Goal: Task Accomplishment & Management: Manage account settings

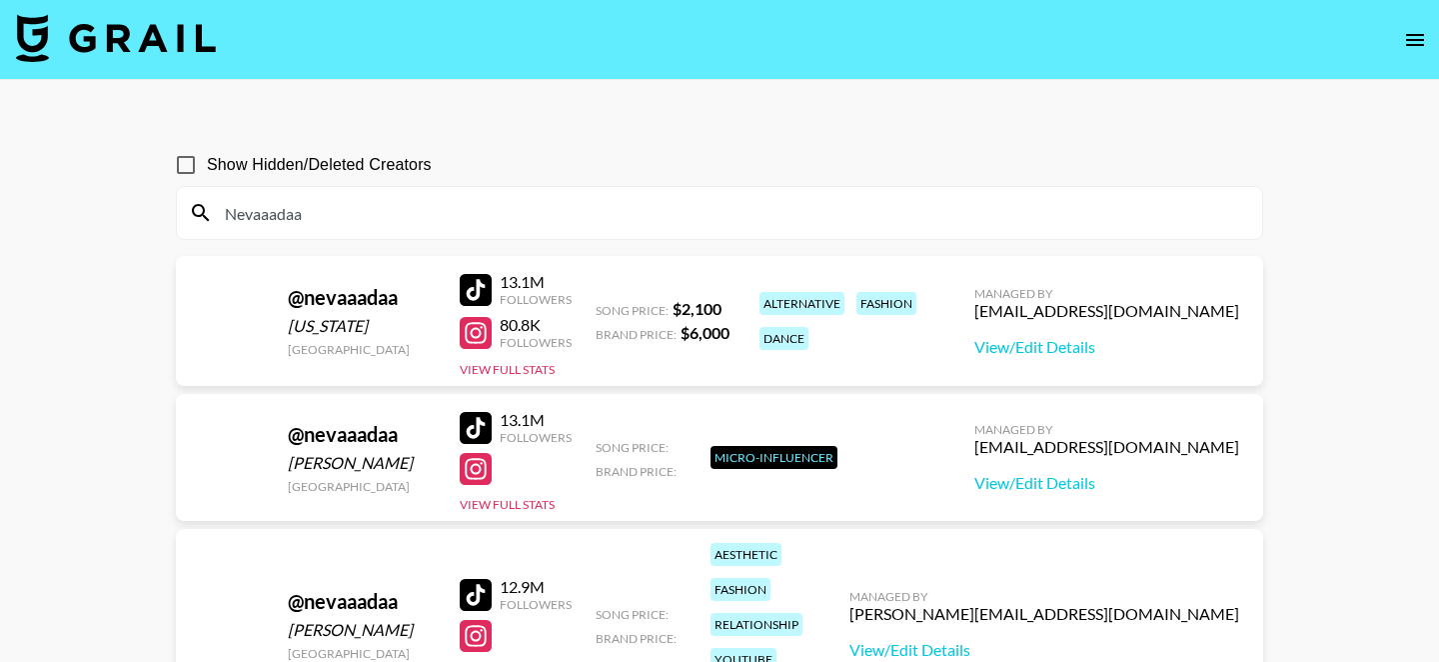
scroll to position [130, 0]
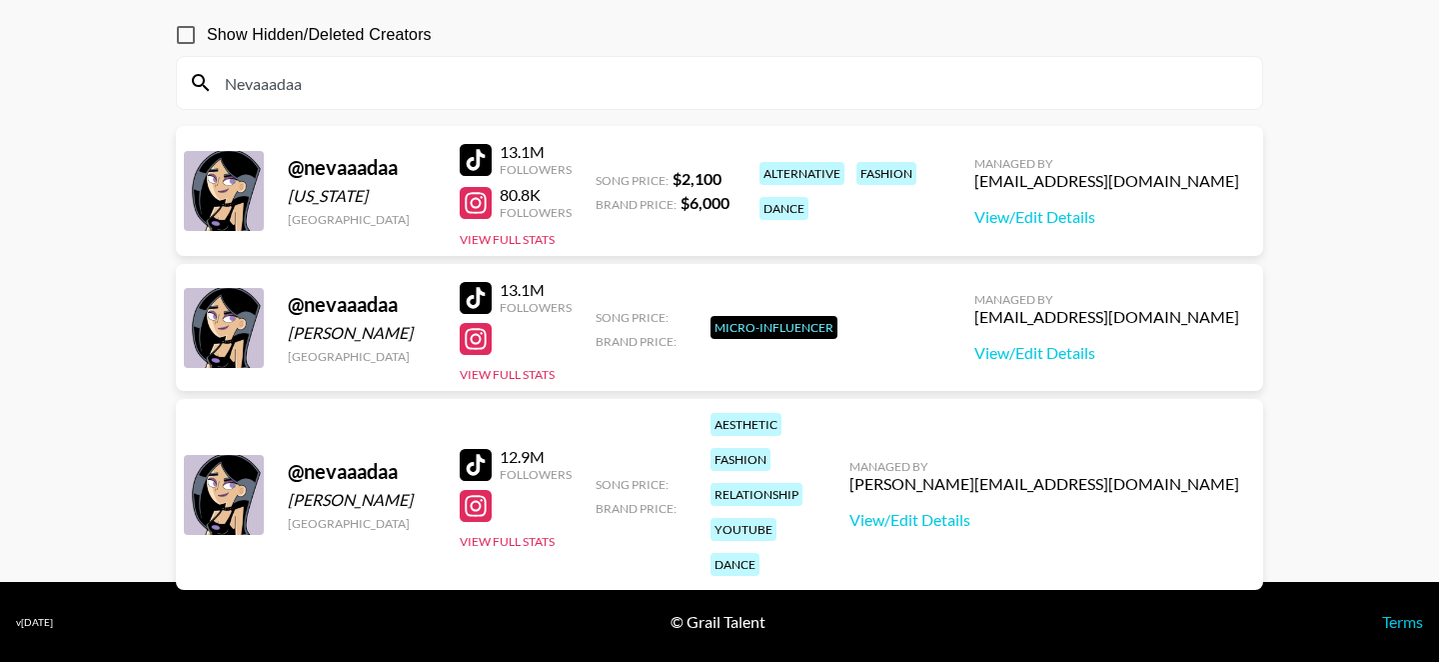
type input "Nevaaadaa"
click at [325, 82] on input "Nevaaadaa" at bounding box center [731, 83] width 1037 height 32
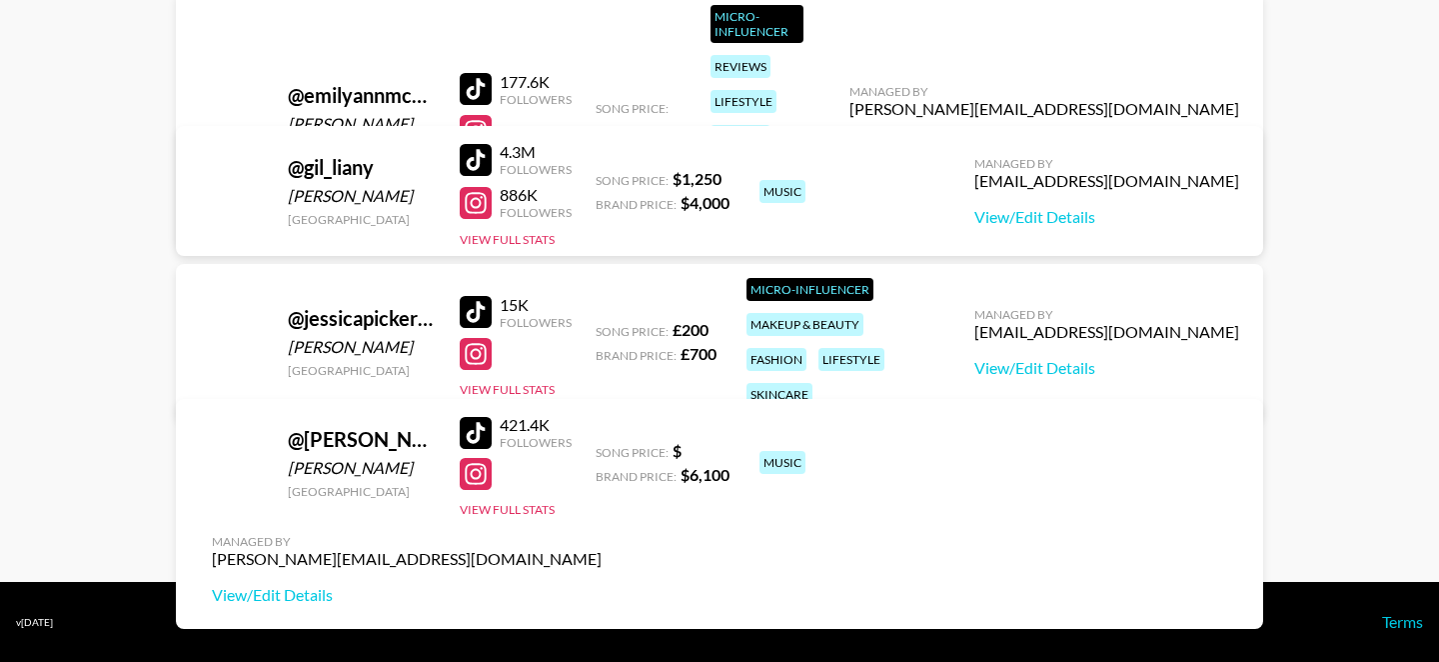
scroll to position [203, 0]
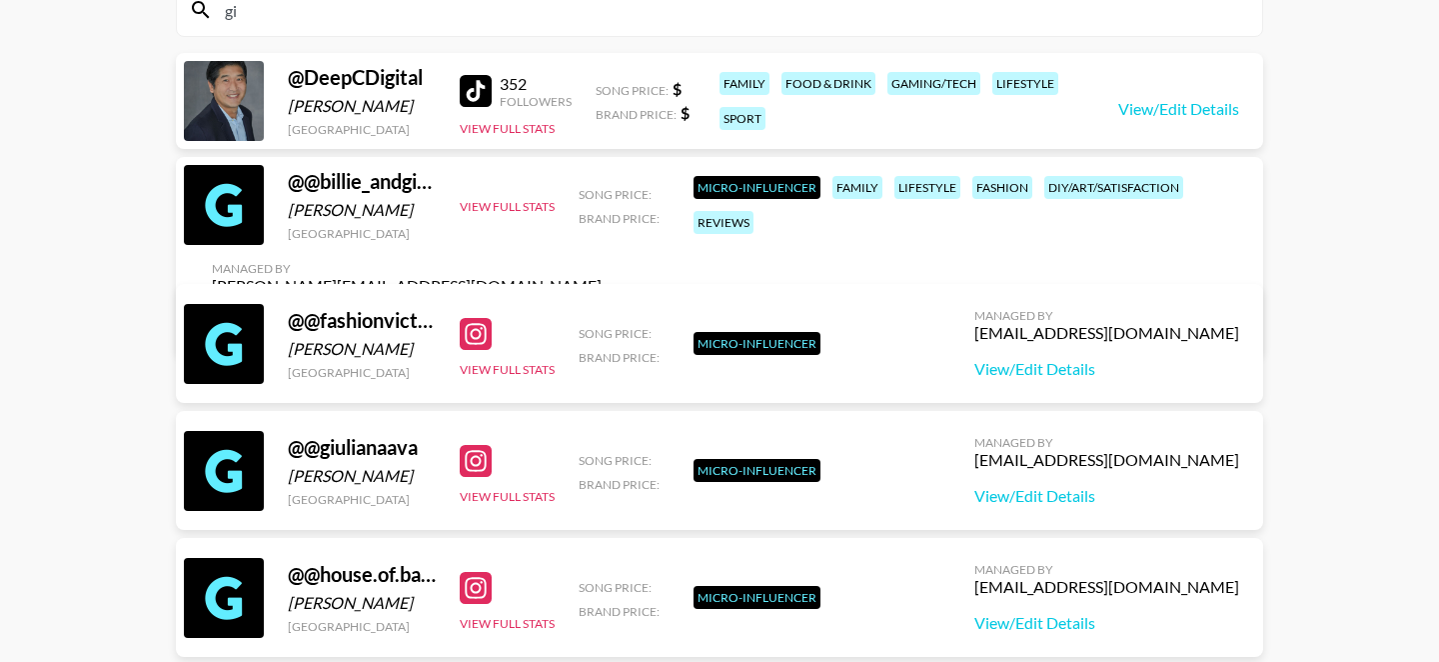
type input "g"
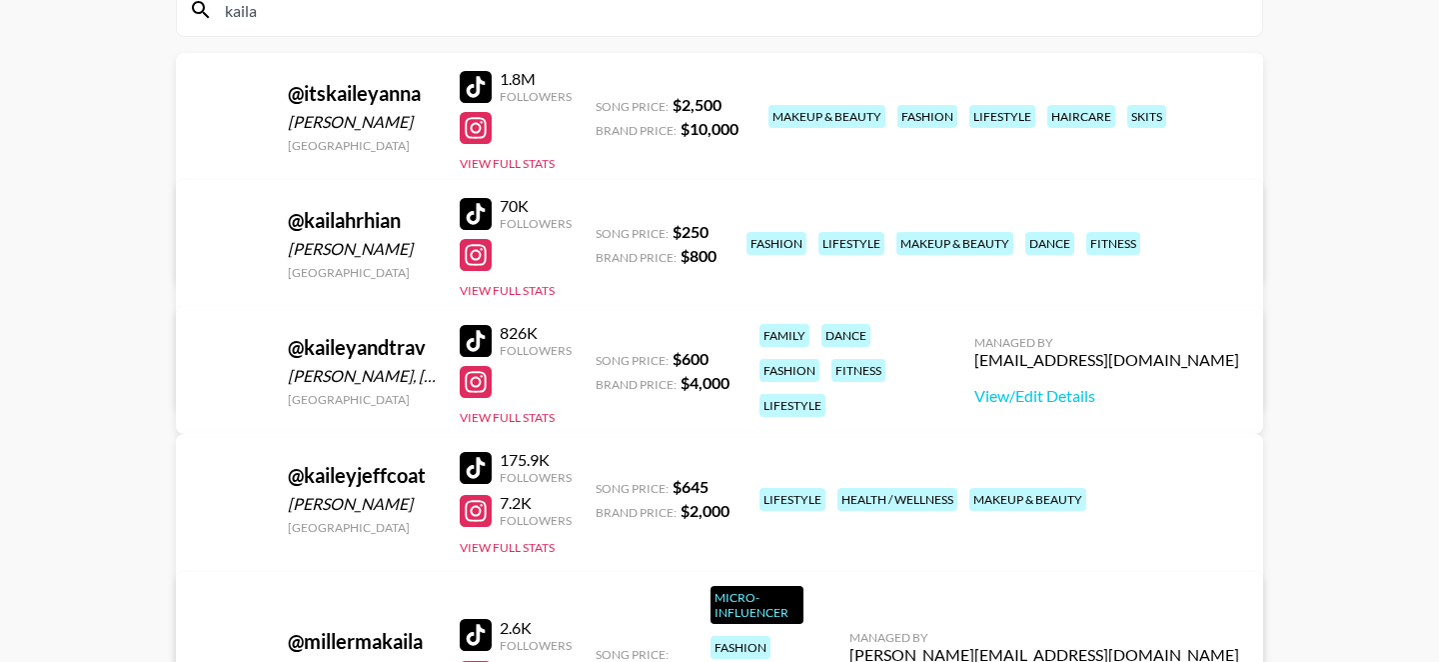
scroll to position [96, 0]
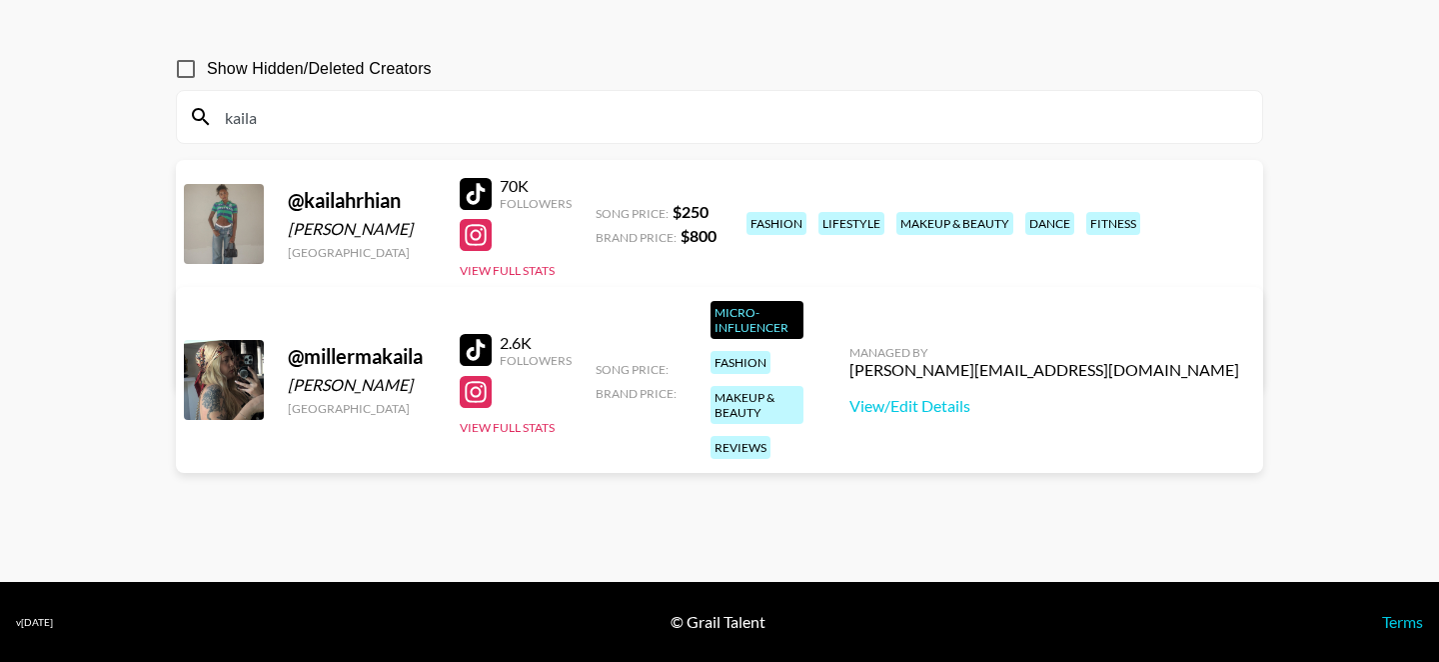
type input "kaila"
click at [852, 346] on link "View/Edit Details" at bounding box center [532, 356] width 640 height 20
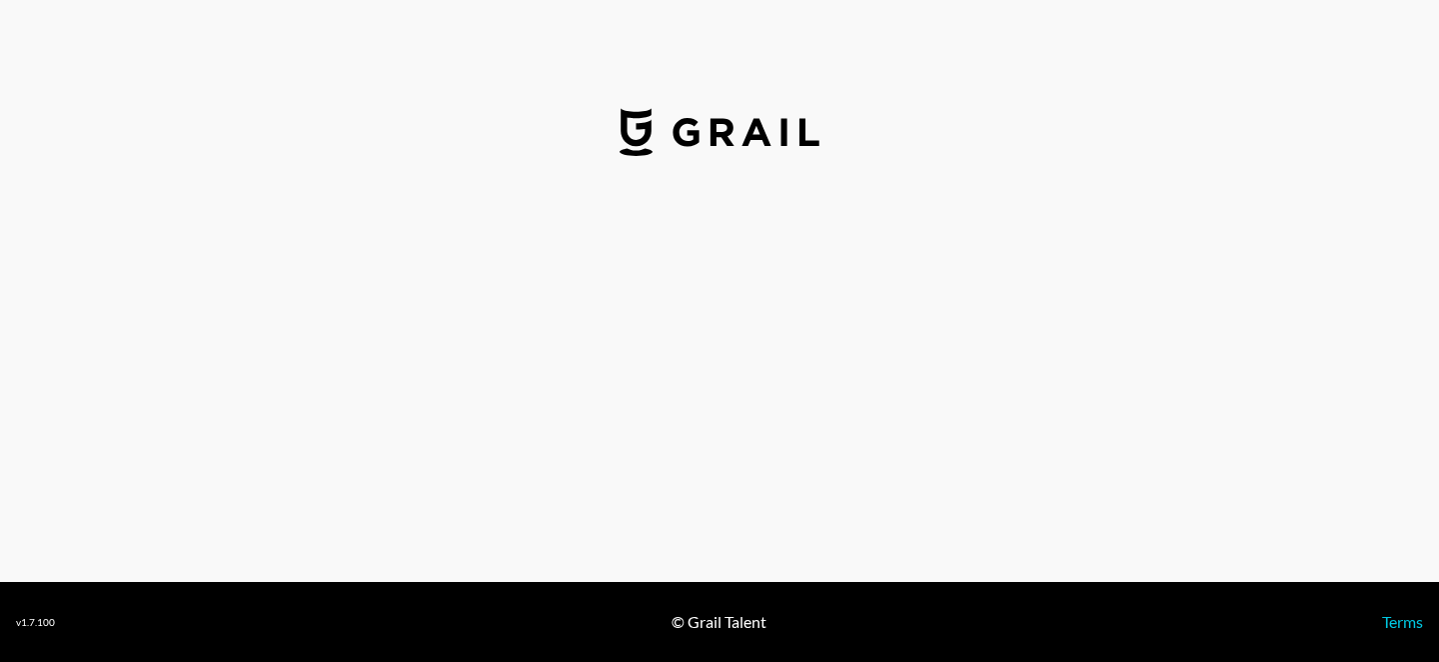
select select "USD"
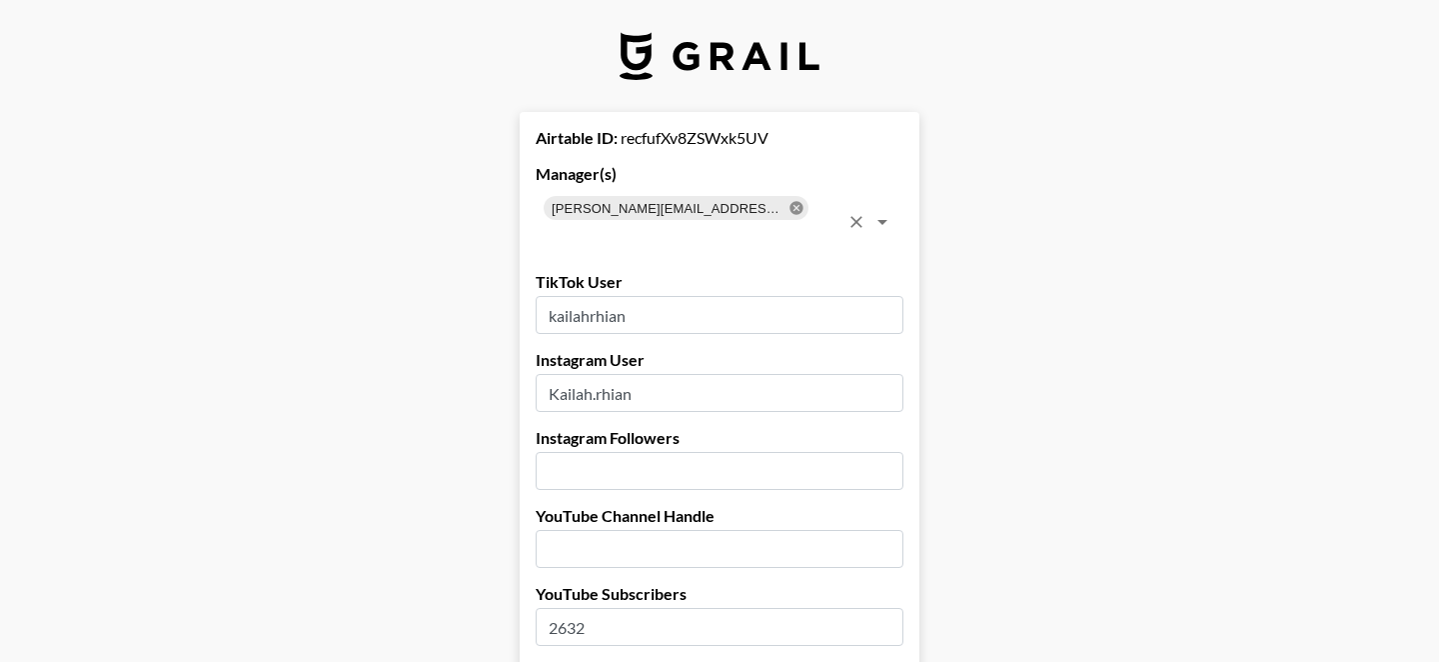
click at [790, 204] on icon at bounding box center [796, 207] width 13 height 13
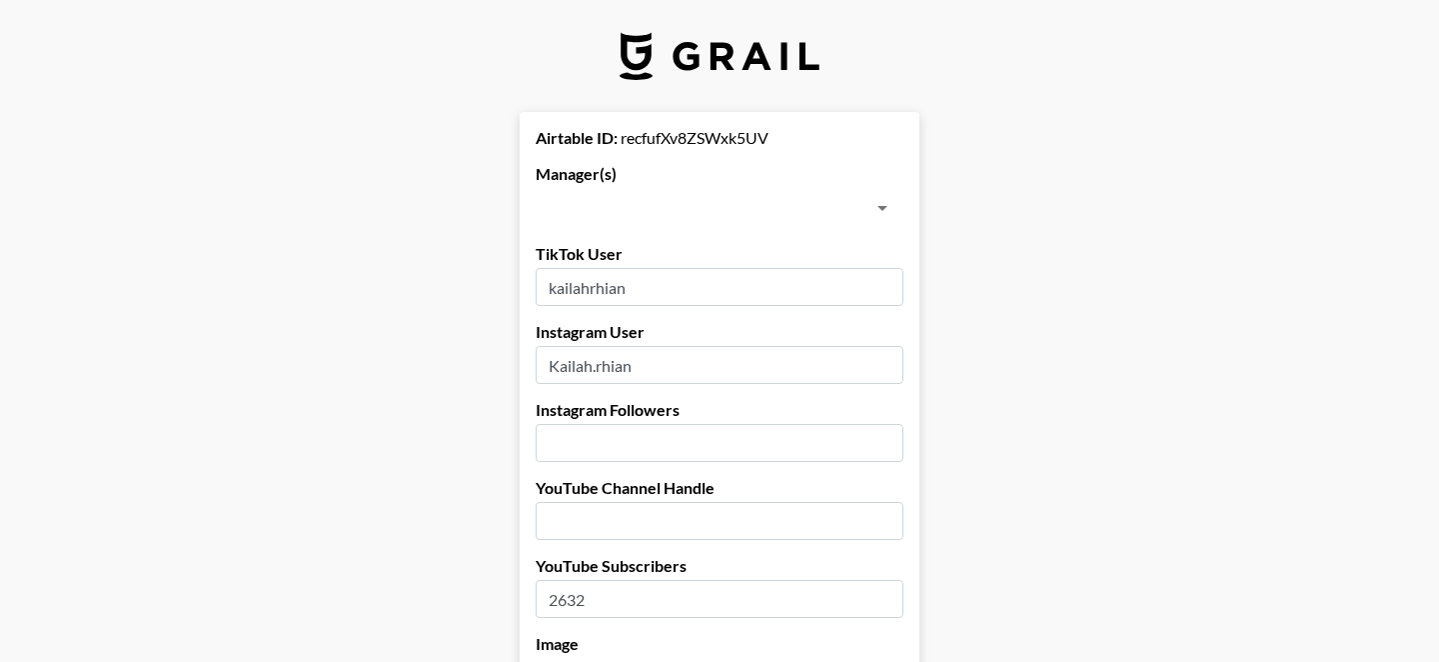
click at [715, 204] on input "text" at bounding box center [703, 208] width 323 height 28
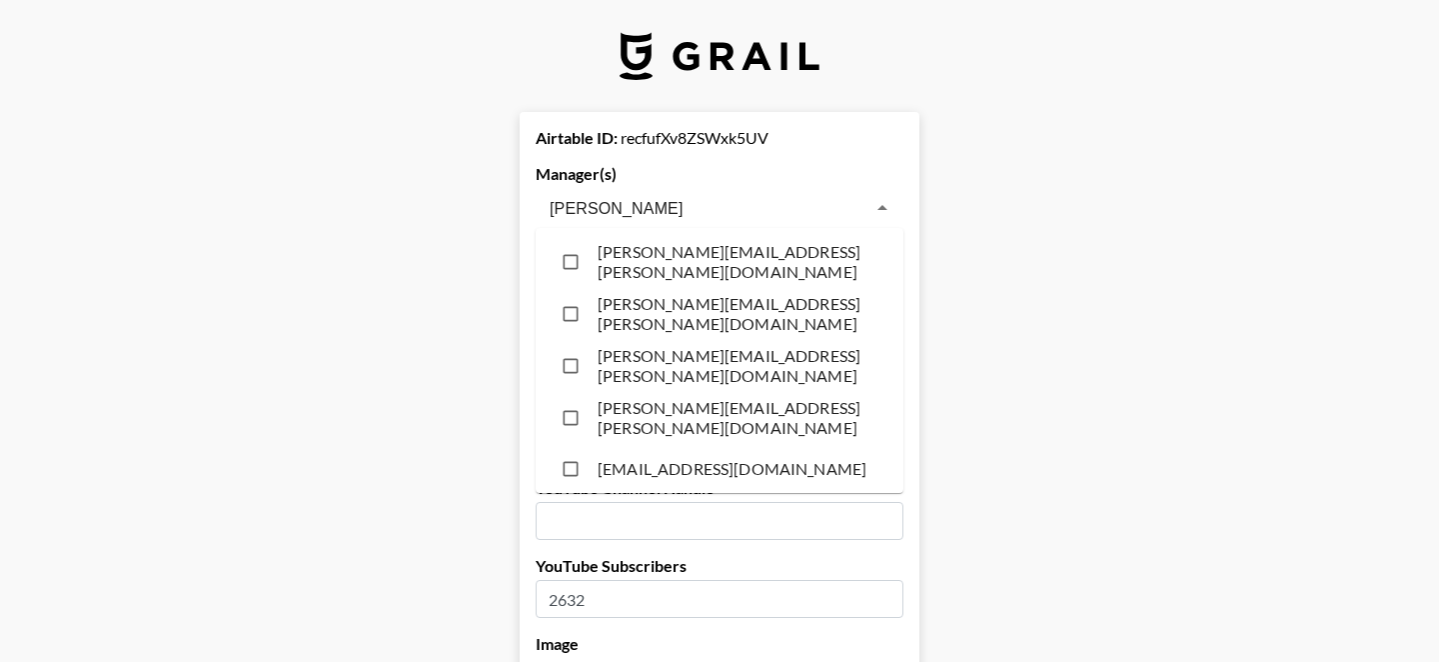
type input "[PERSON_NAME]"
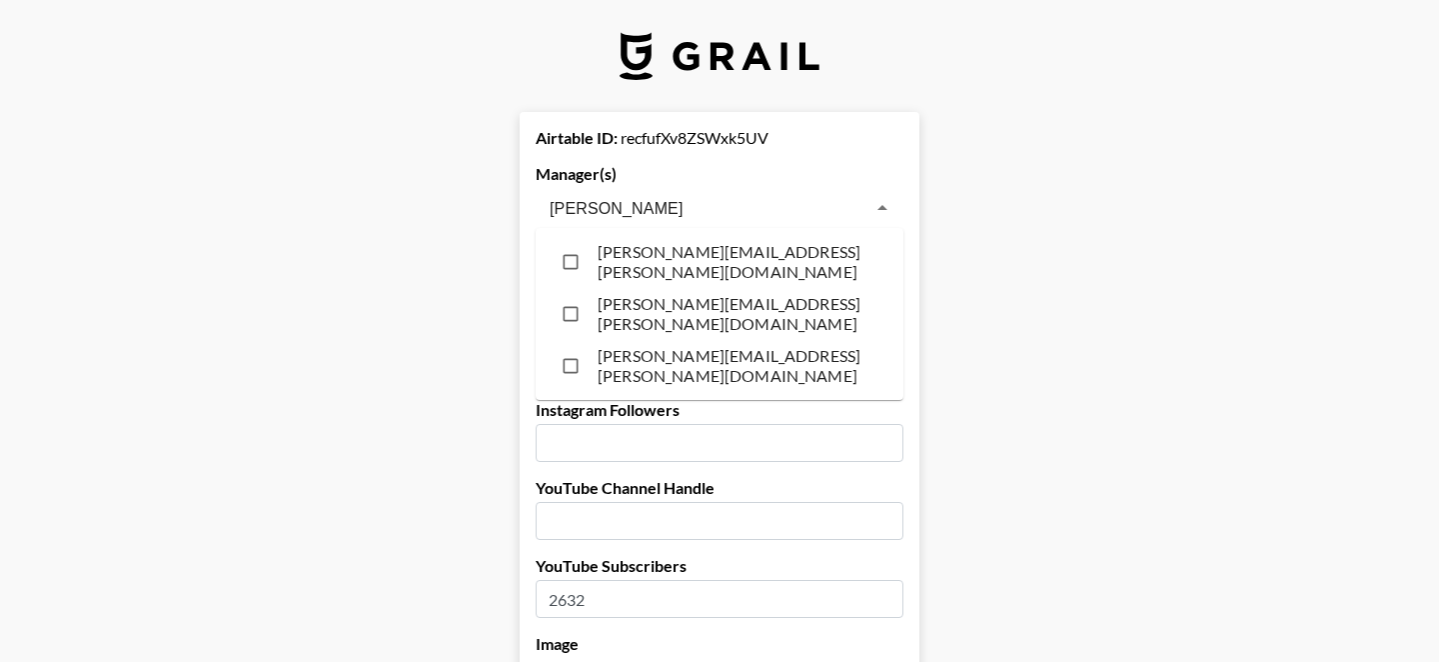
click at [686, 296] on li "[PERSON_NAME][EMAIL_ADDRESS][PERSON_NAME][DOMAIN_NAME]" at bounding box center [720, 314] width 368 height 52
checkbox input "true"
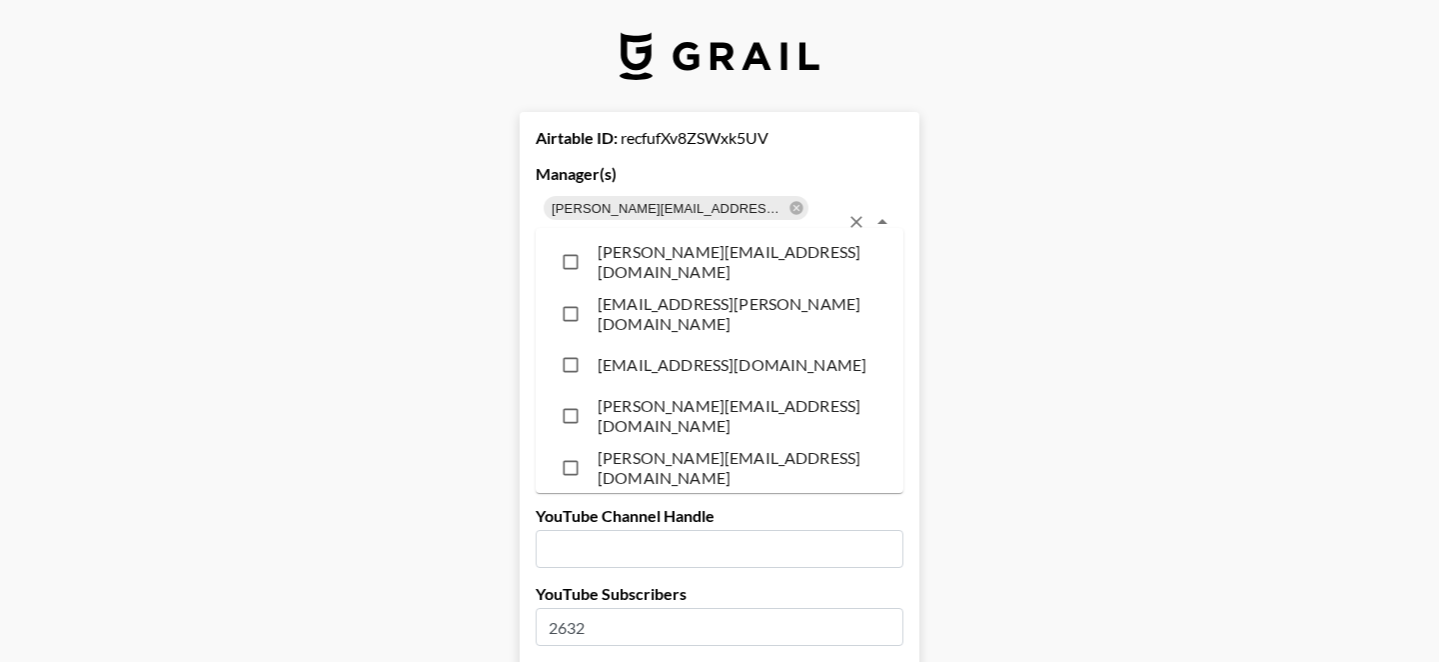
scroll to position [9888, 0]
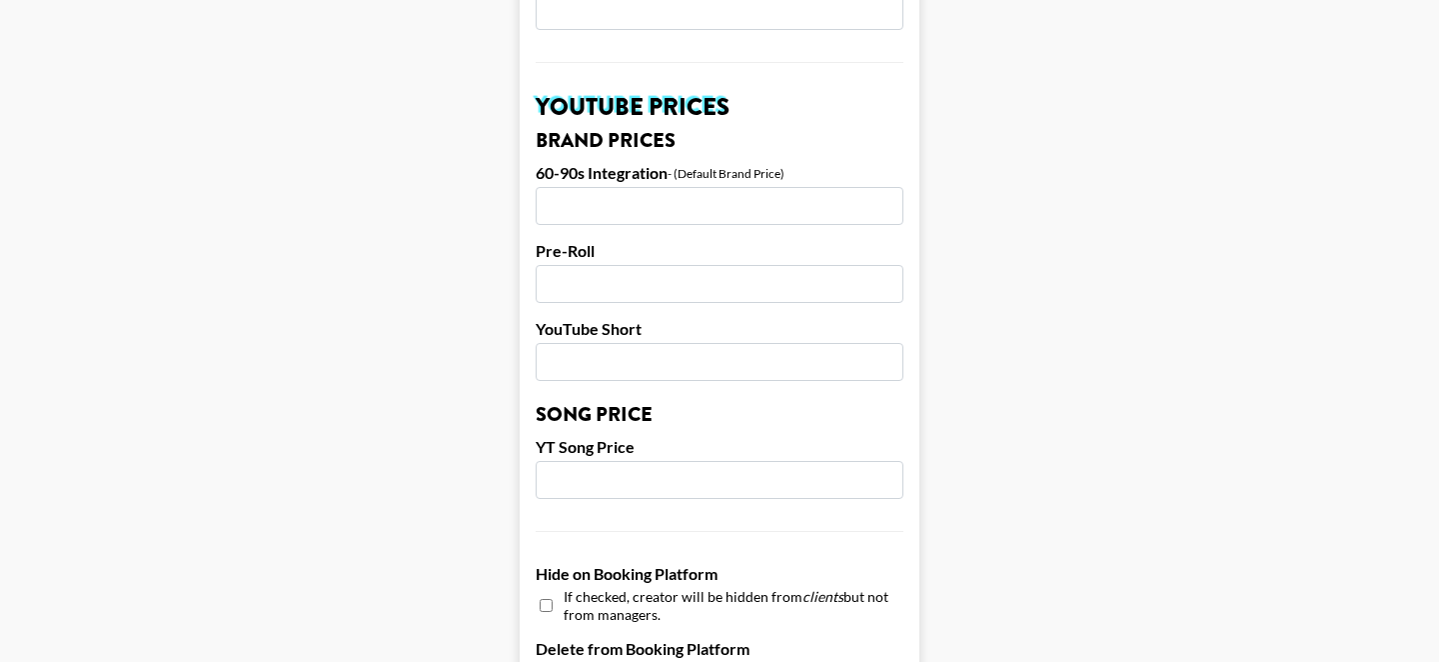
scroll to position [2050, 0]
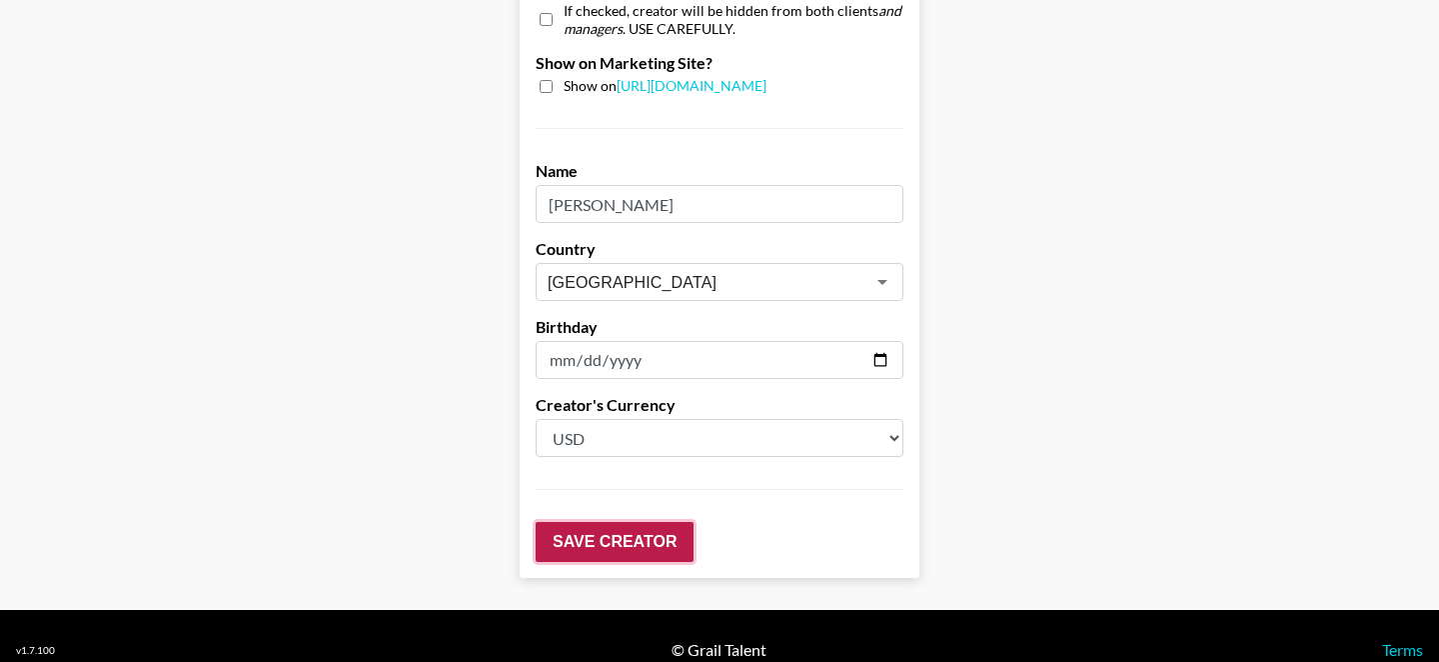
click at [563, 528] on input "Save Creator" at bounding box center [615, 542] width 158 height 40
